Goal: Use online tool/utility: Utilize a website feature to perform a specific function

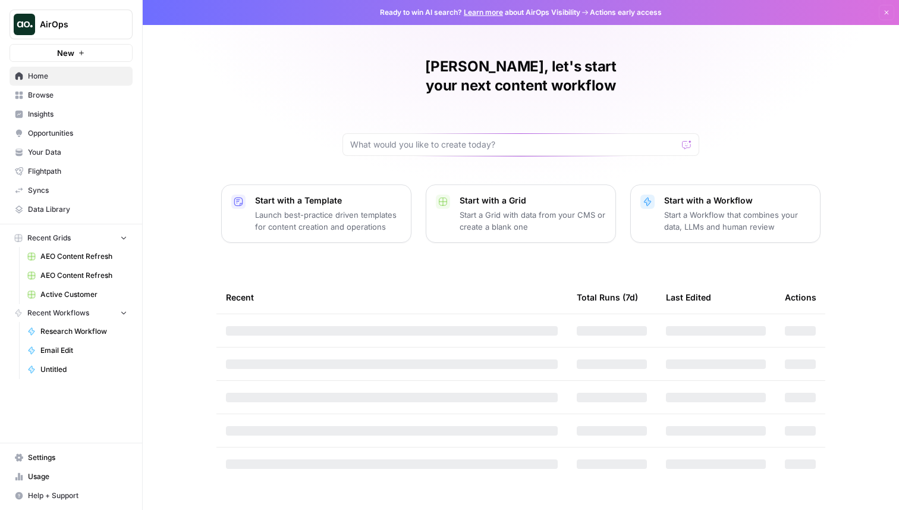
click at [59, 99] on span "Browse" at bounding box center [77, 95] width 99 height 11
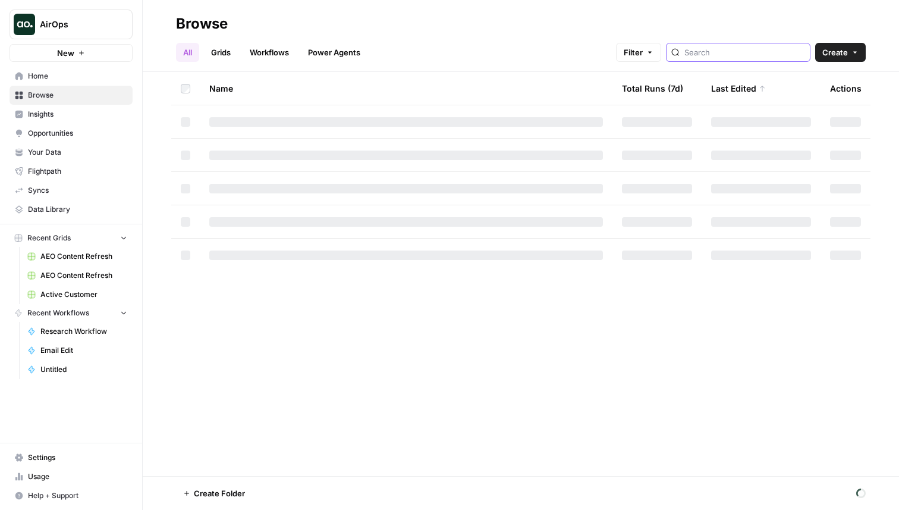
click at [749, 55] on input "search" at bounding box center [744, 52] width 121 height 12
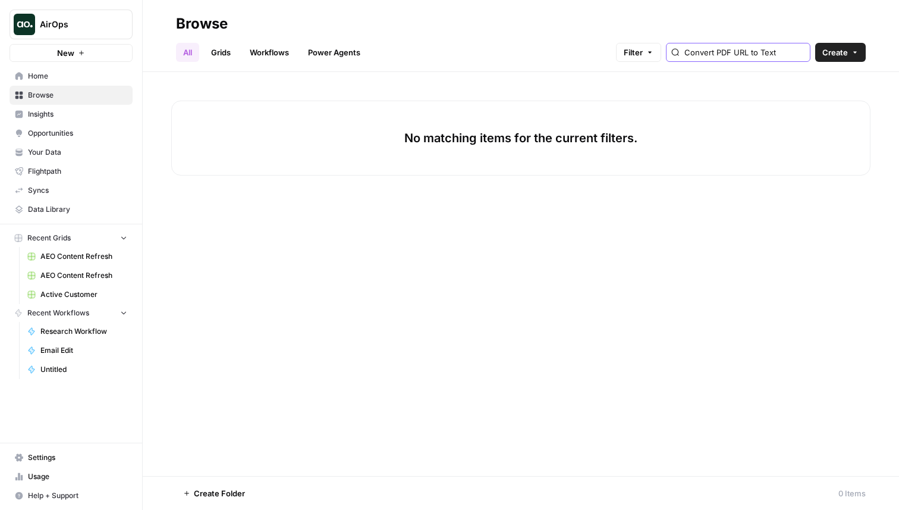
drag, startPoint x: 762, startPoint y: 53, endPoint x: 856, endPoint y: 77, distance: 96.3
click at [856, 77] on div "Browse All Grids Workflows Power Agents Filter Convert PDF URL to Text Create N…" at bounding box center [521, 255] width 756 height 510
drag, startPoint x: 749, startPoint y: 52, endPoint x: 610, endPoint y: 47, distance: 138.6
click at [610, 47] on div "All Grids Workflows Power Agents Filter Convert PDF UR Create" at bounding box center [521, 47] width 690 height 29
click at [760, 49] on input "PDF UR" at bounding box center [744, 52] width 121 height 12
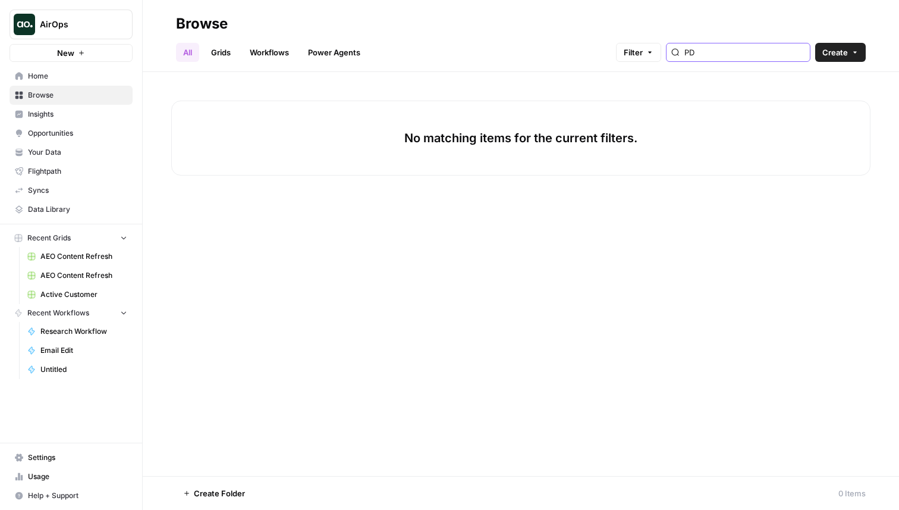
type input "P"
click at [78, 28] on span "AirOps" at bounding box center [76, 24] width 72 height 12
type input "pdf"
type input "admini"
click button "AirOps Administrative" at bounding box center [107, 89] width 190 height 19
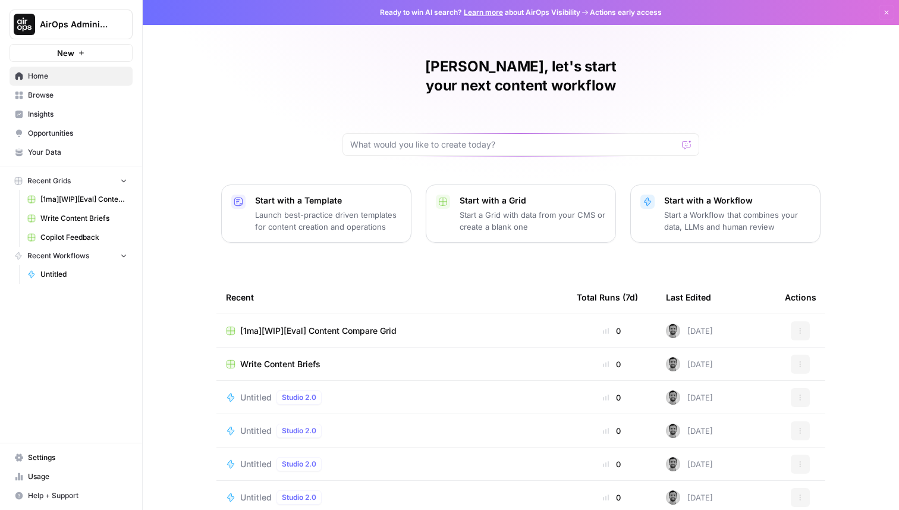
click at [90, 99] on span "Browse" at bounding box center [77, 95] width 99 height 11
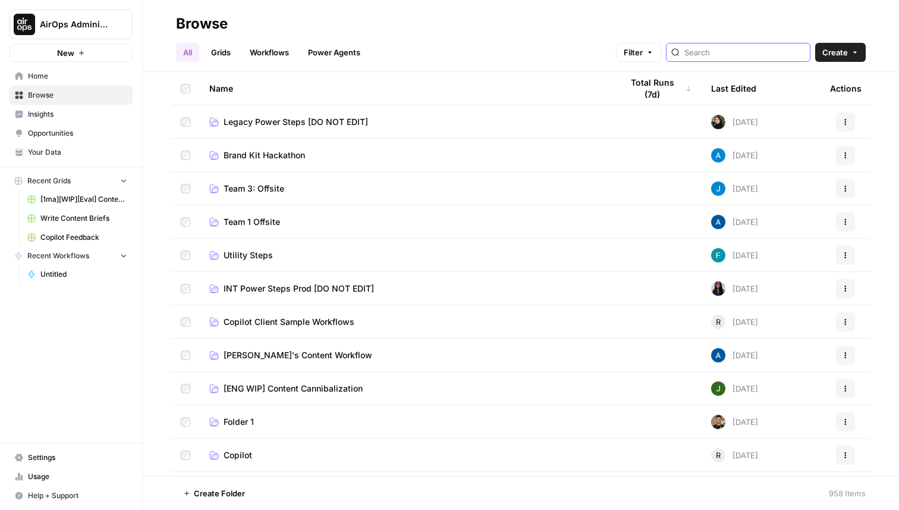
click at [722, 57] on input "search" at bounding box center [744, 52] width 121 height 12
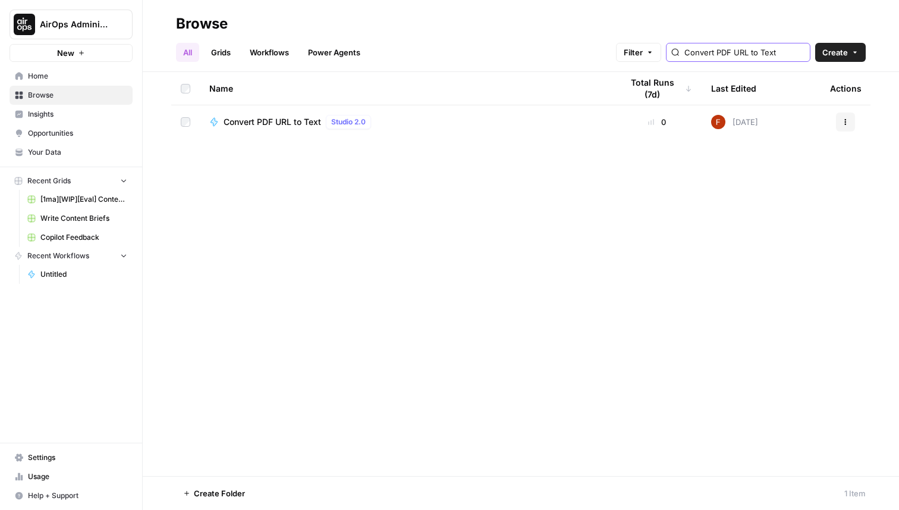
type input "Convert PDF URL to Text"
click at [460, 117] on div "Convert PDF URL to Text Studio 2.0" at bounding box center [406, 122] width 394 height 14
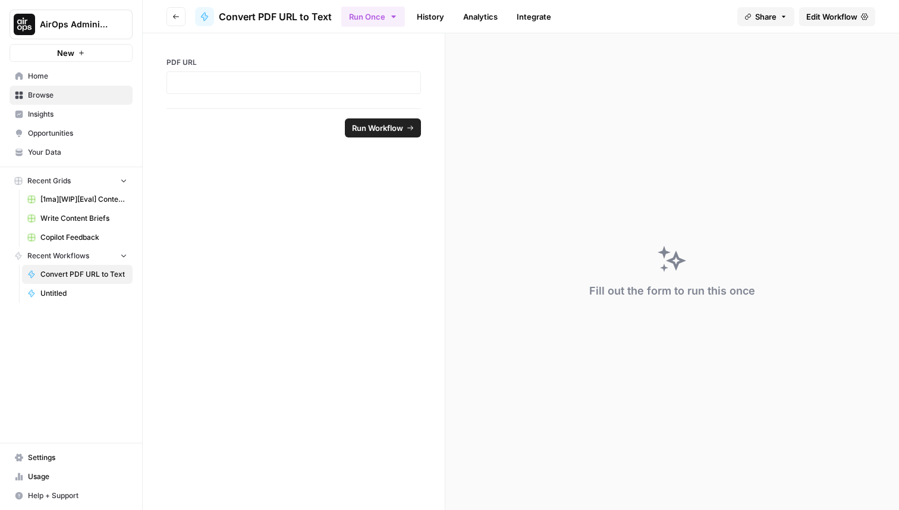
click at [423, 20] on link "History" at bounding box center [431, 16] width 42 height 19
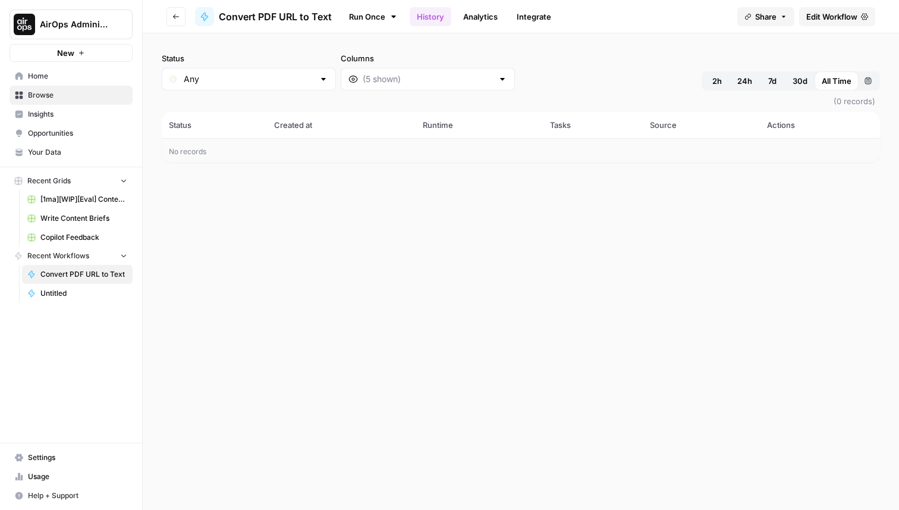
click at [833, 15] on span "Edit Workflow" at bounding box center [831, 17] width 51 height 12
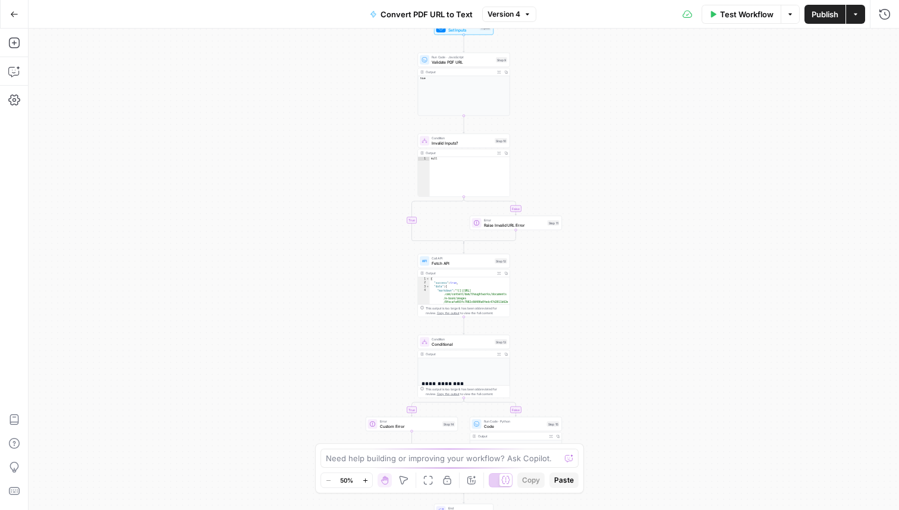
click at [511, 14] on span "Version 4" at bounding box center [504, 14] width 33 height 11
click at [636, 257] on div "true false true false Workflow Set Inputs Inputs Run Code · JavaScript Validate…" at bounding box center [464, 269] width 870 height 481
